Goal: Find specific page/section: Find specific page/section

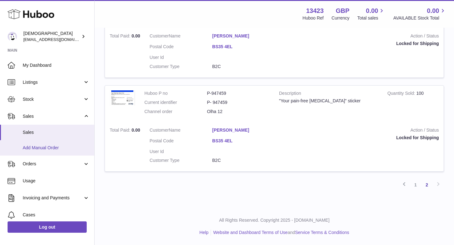
click at [48, 146] on span "Add Manual Order" at bounding box center [56, 148] width 67 height 6
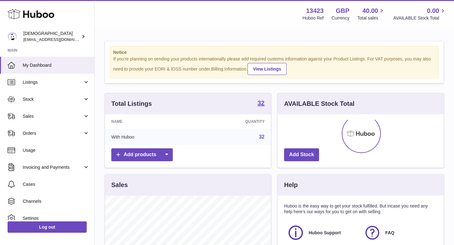
scroll to position [98, 166]
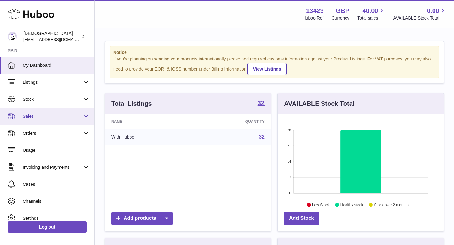
click at [50, 114] on span "Sales" at bounding box center [53, 117] width 60 height 6
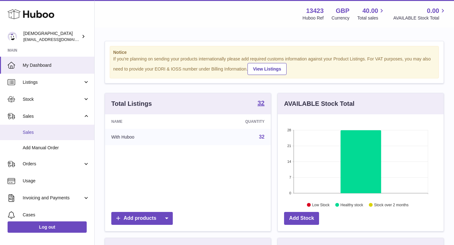
click at [50, 130] on span "Sales" at bounding box center [56, 133] width 67 height 6
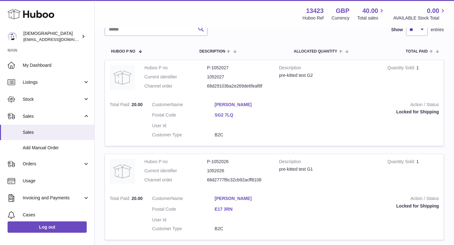
scroll to position [101, 0]
